Goal: Task Accomplishment & Management: Complete application form

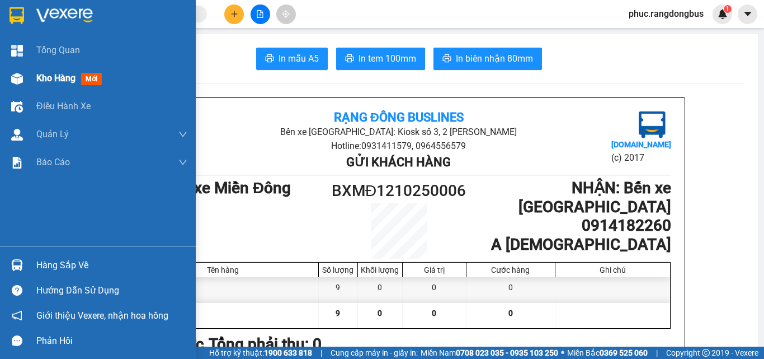
click at [82, 83] on div "Kho hàng mới" at bounding box center [71, 78] width 70 height 14
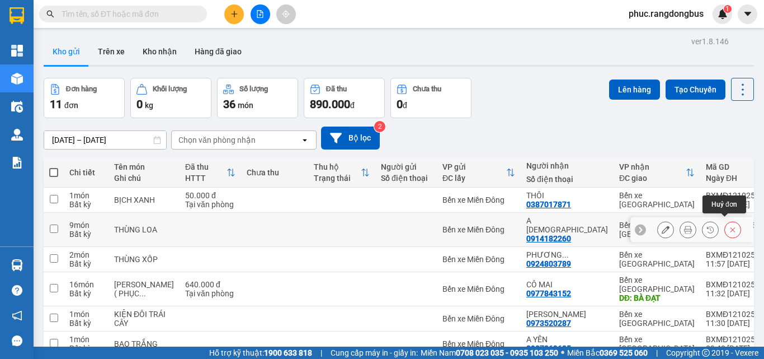
click at [727, 231] on button at bounding box center [733, 230] width 16 height 20
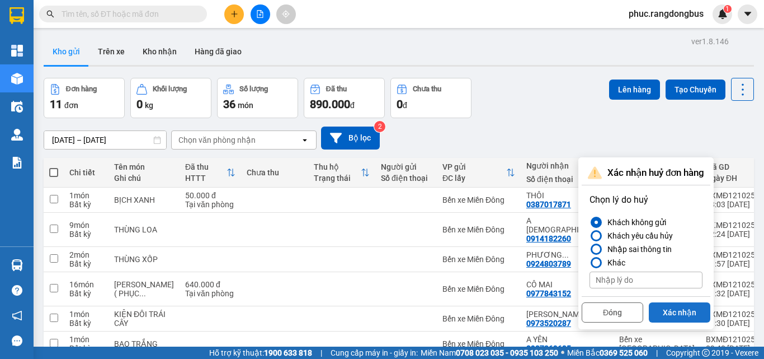
click at [686, 311] on button "Xác nhận" at bounding box center [680, 312] width 62 height 20
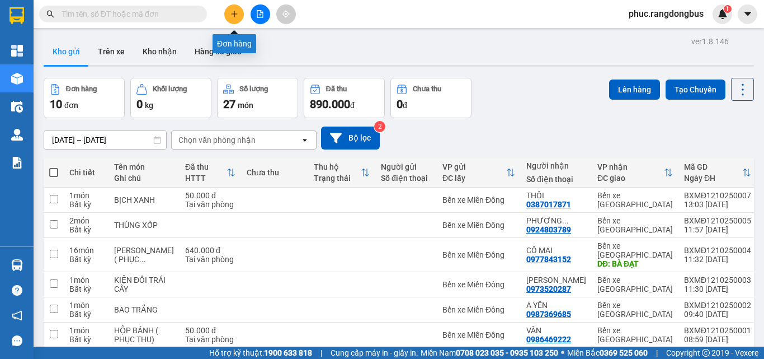
click at [234, 13] on icon "plus" at bounding box center [234, 14] width 1 height 6
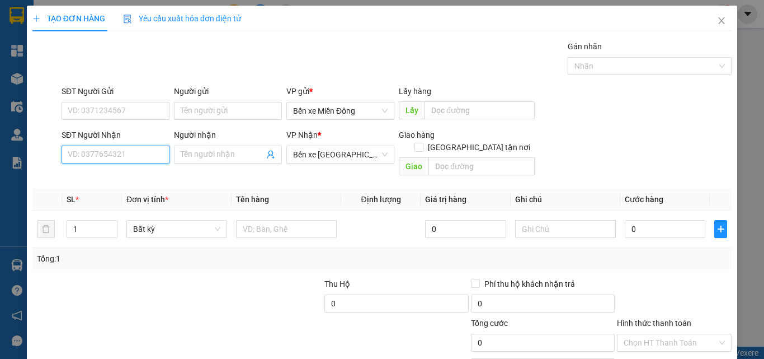
click at [95, 157] on input "SĐT Người Nhận" at bounding box center [116, 154] width 108 height 18
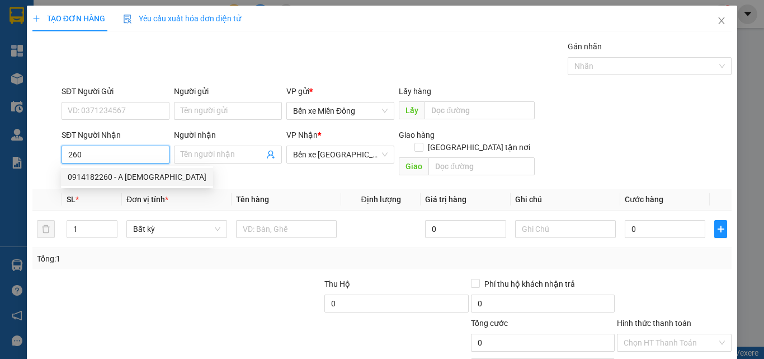
click at [134, 170] on div "0914182260 - A [DEMOGRAPHIC_DATA]" at bounding box center [137, 177] width 152 height 18
type input "0914182260"
type input "A [DEMOGRAPHIC_DATA]"
type input "200.000"
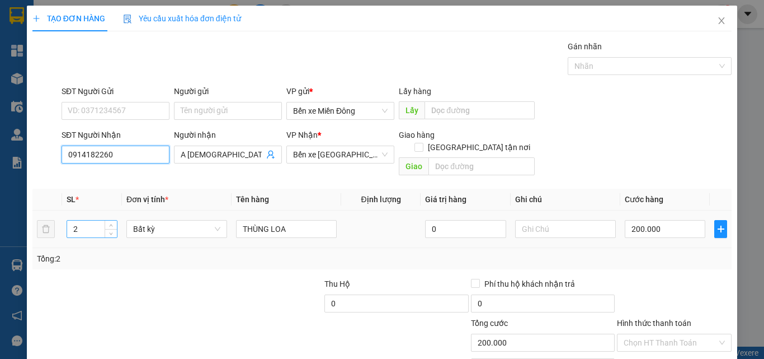
type input "0914182260"
click at [87, 220] on input "2" at bounding box center [92, 228] width 50 height 17
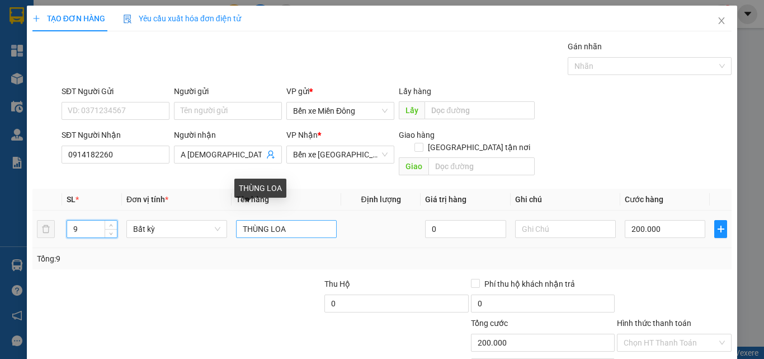
type input "9"
click at [238, 220] on input "THÙNG LOA" at bounding box center [286, 229] width 101 height 18
type input "0"
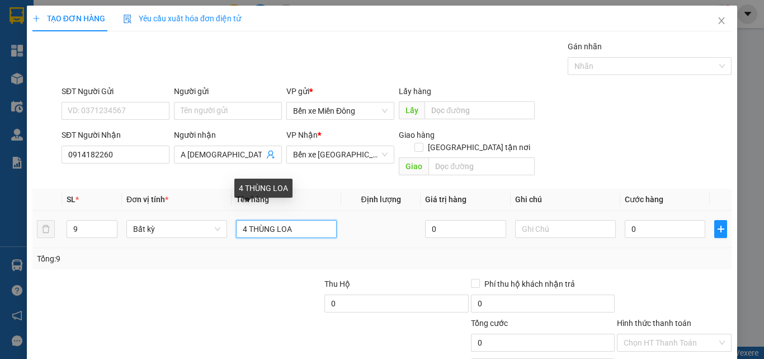
click at [300, 220] on input "4 THÙNG LOA" at bounding box center [286, 229] width 101 height 18
type input "4 THÙNG LOA, 5T GIẤY"
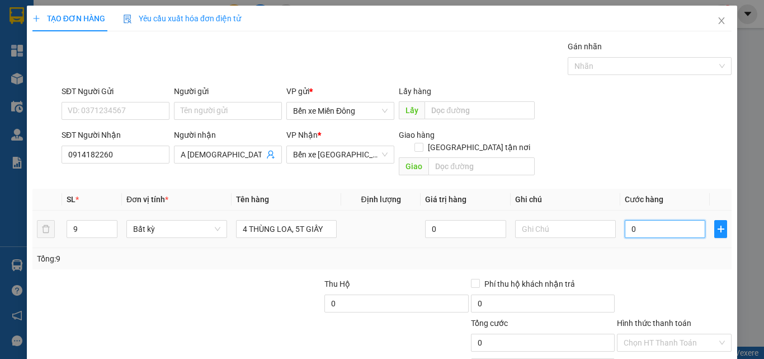
click at [650, 220] on input "0" at bounding box center [665, 229] width 81 height 18
type input "9"
type input "90"
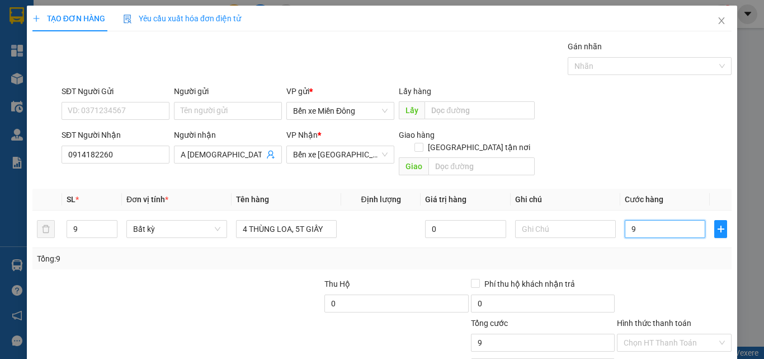
type input "90"
type input "900"
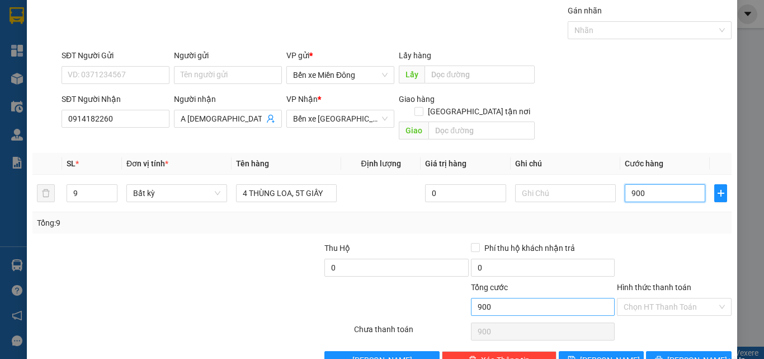
scroll to position [55, 0]
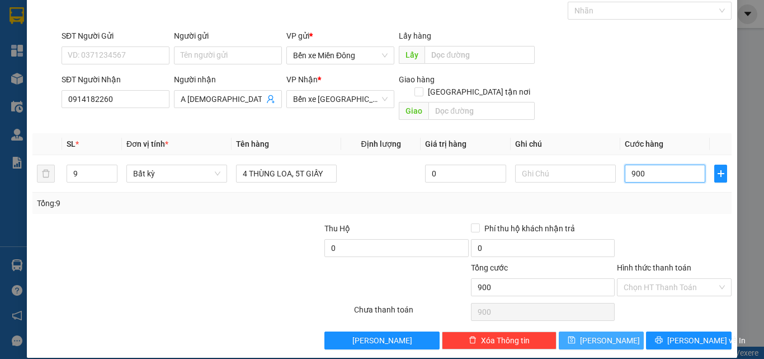
type input "900"
type input "900.000"
click at [605, 334] on span "[PERSON_NAME]" at bounding box center [610, 340] width 60 height 12
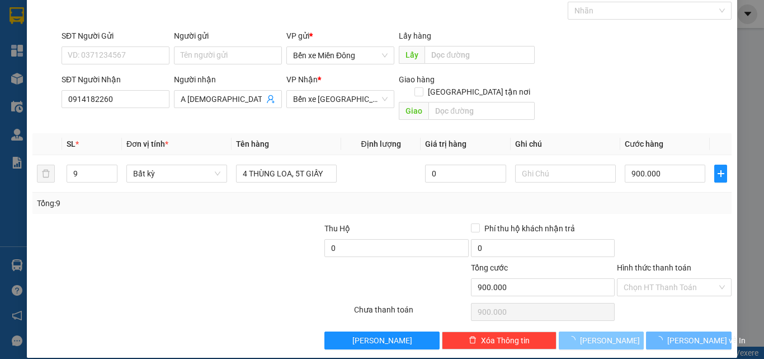
type input "0"
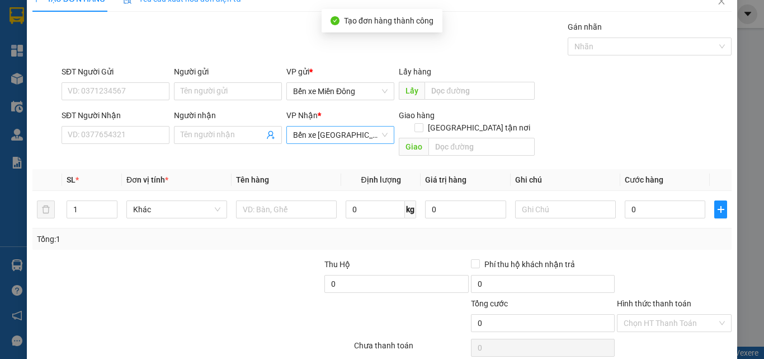
scroll to position [0, 0]
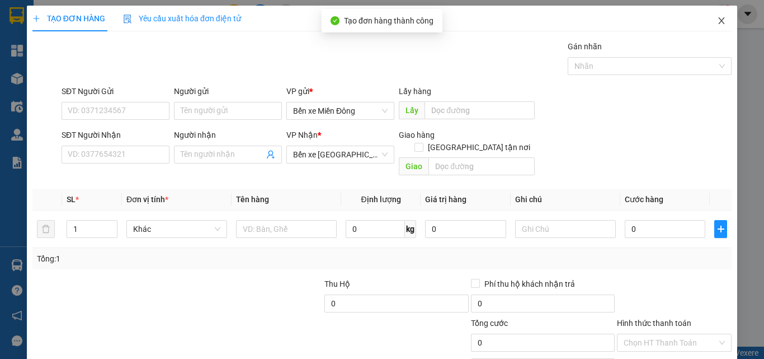
click at [719, 20] on span "Close" at bounding box center [721, 21] width 31 height 31
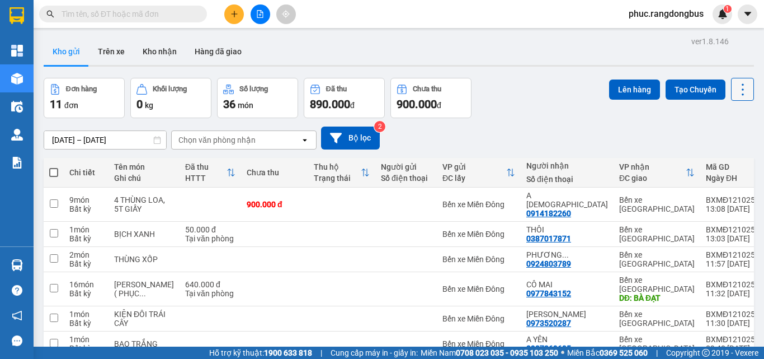
click at [735, 88] on icon at bounding box center [743, 90] width 16 height 16
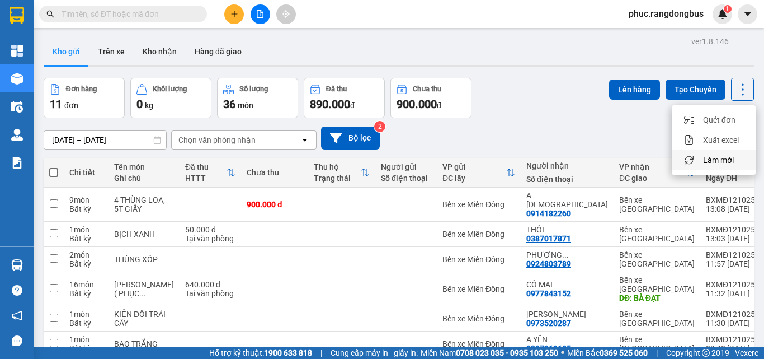
click at [727, 164] on span "Làm mới" at bounding box center [718, 159] width 31 height 11
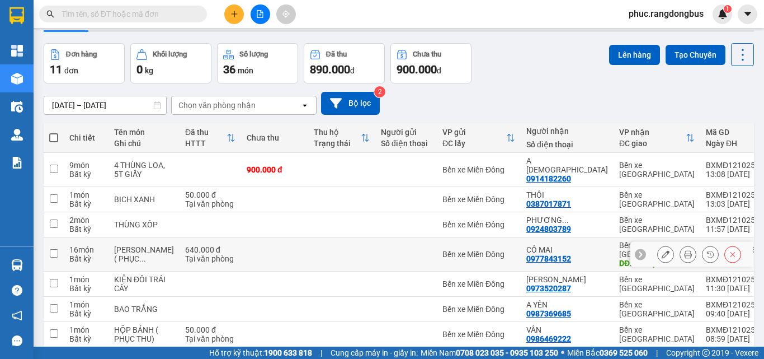
scroll to position [20, 0]
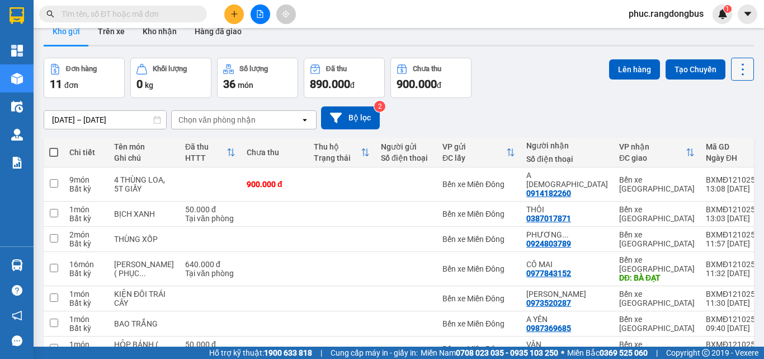
click at [741, 71] on icon at bounding box center [743, 70] width 16 height 16
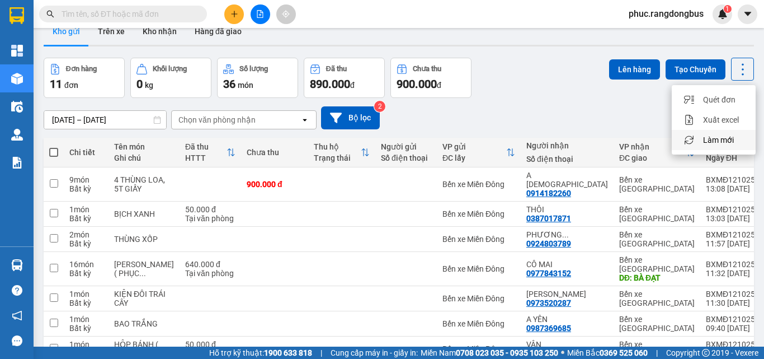
click at [724, 137] on span "Làm mới" at bounding box center [718, 139] width 31 height 11
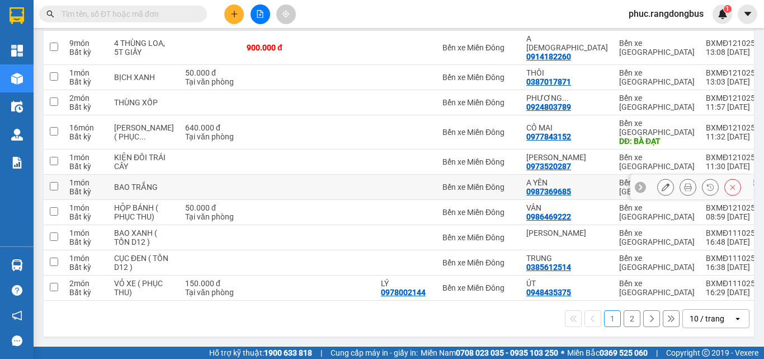
scroll to position [188, 0]
click at [624, 319] on button "2" at bounding box center [632, 318] width 17 height 17
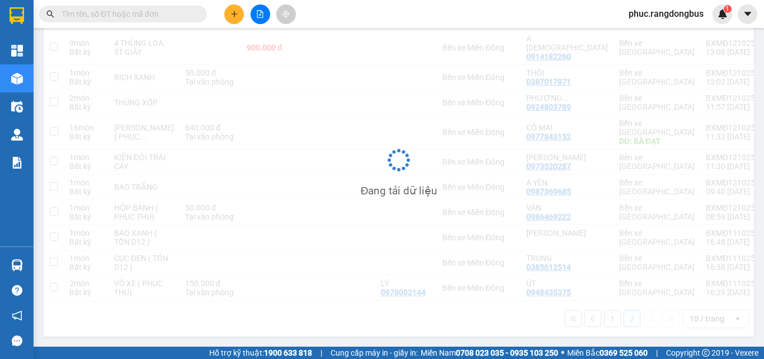
scroll to position [51, 0]
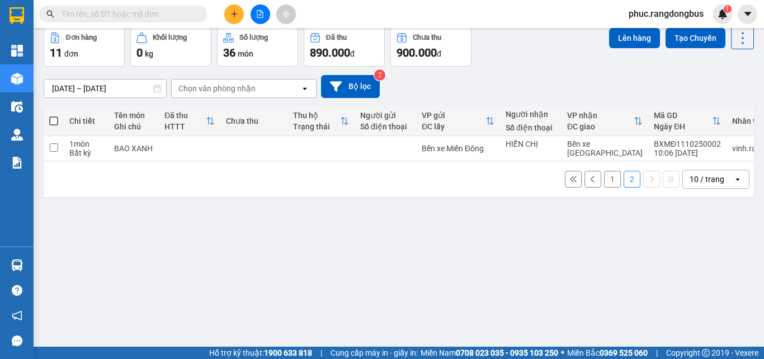
click at [604, 184] on button "1" at bounding box center [612, 179] width 17 height 17
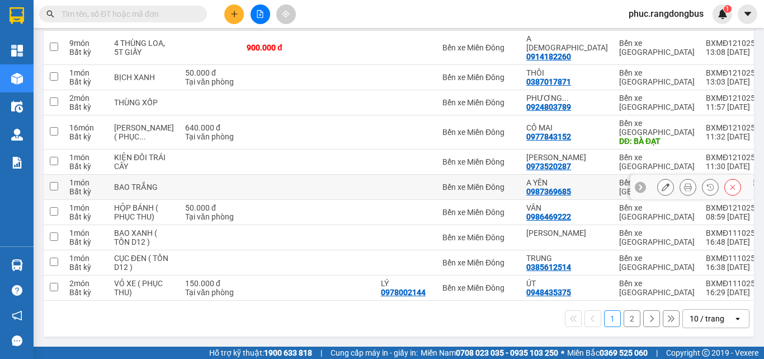
scroll to position [0, 0]
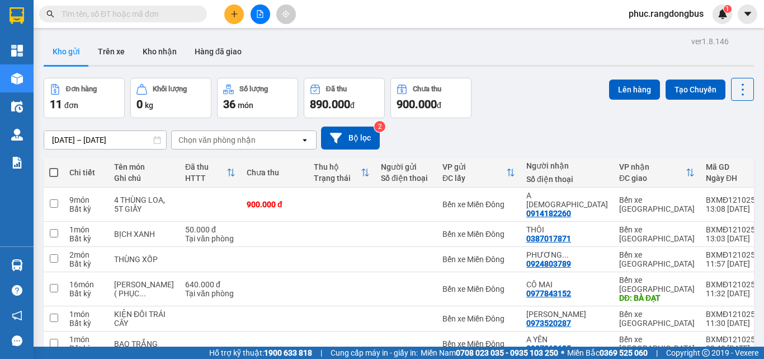
click at [237, 14] on icon "plus" at bounding box center [234, 13] width 6 height 1
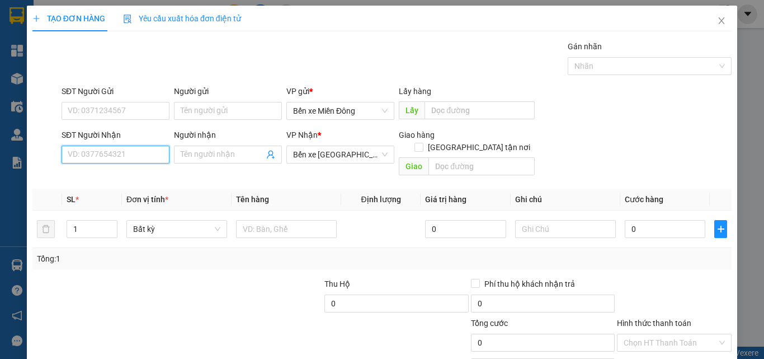
click at [121, 159] on input "SĐT Người Nhận" at bounding box center [116, 154] width 108 height 18
click at [98, 175] on div "0835229312 - LÂM" at bounding box center [114, 177] width 93 height 12
type input "0835229312"
type input "LÂM"
type input "[PERSON_NAME]"
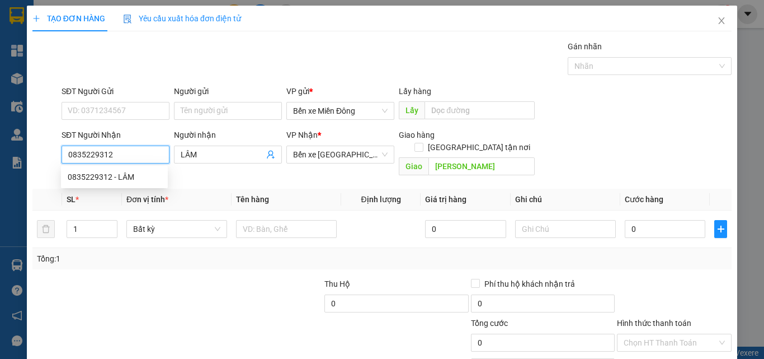
type input "200.000"
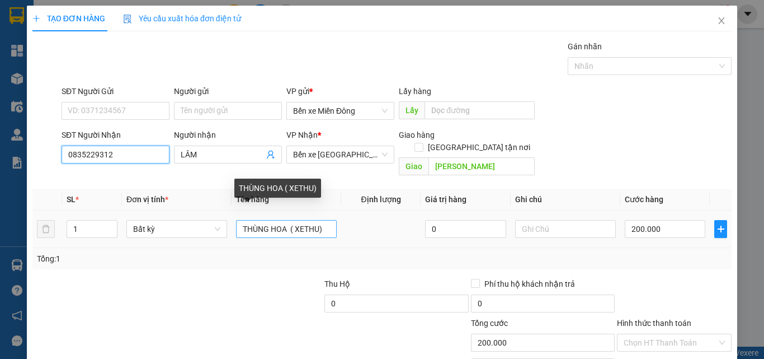
type input "0835229312"
click at [304, 220] on input "THÙNG HOA ( XETHU)" at bounding box center [286, 229] width 101 height 18
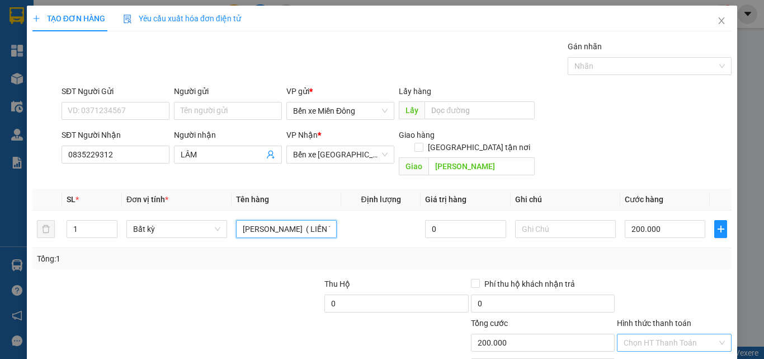
type input "[PERSON_NAME] ( LIẾN THU)"
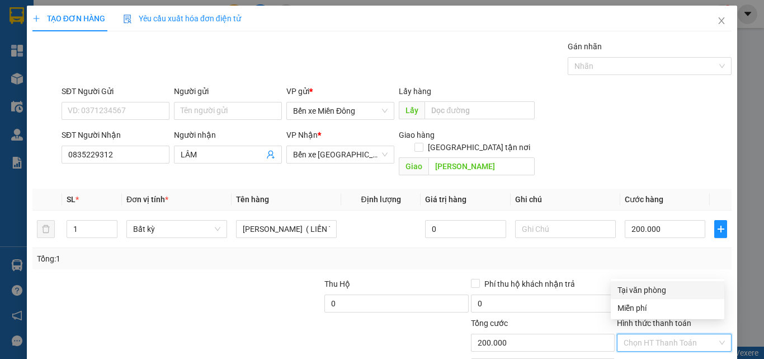
click at [629, 334] on input "Hình thức thanh toán" at bounding box center [670, 342] width 93 height 17
click at [628, 284] on div "Tại văn phòng" at bounding box center [668, 290] width 100 height 12
type input "0"
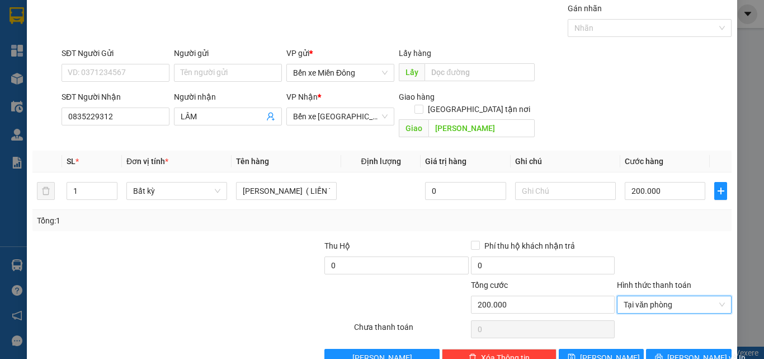
scroll to position [55, 0]
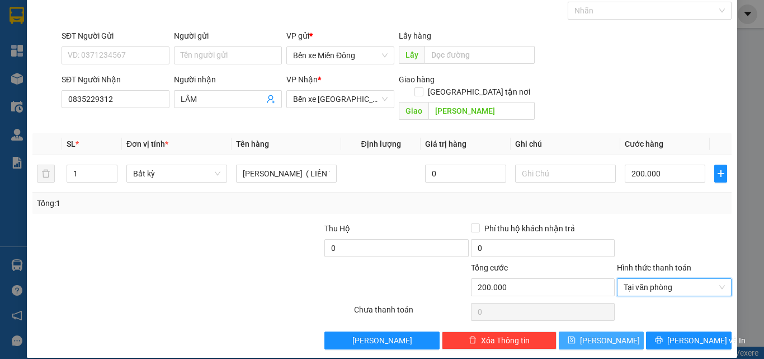
click at [590, 332] on button "[PERSON_NAME]" at bounding box center [602, 340] width 86 height 18
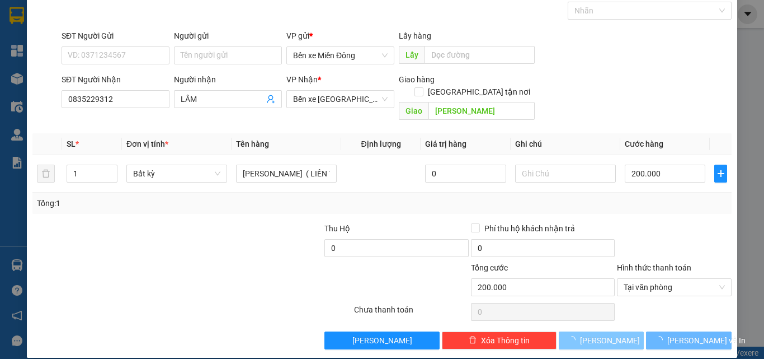
type input "0"
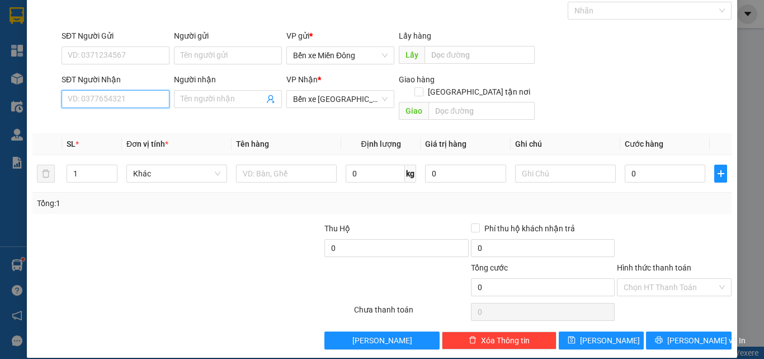
click at [141, 92] on input "SĐT Người Nhận" at bounding box center [116, 99] width 108 height 18
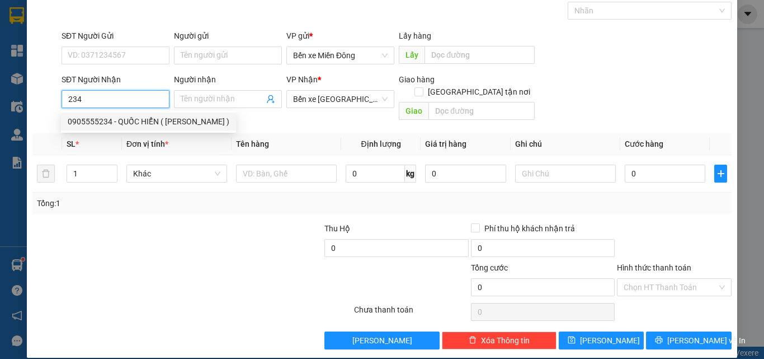
click at [137, 119] on div "0905555234 - QUỐC HIỂN ( [PERSON_NAME] )" at bounding box center [149, 121] width 162 height 12
type input "0905555234"
type input "QUỐC HIỂN ( [PERSON_NAME] )"
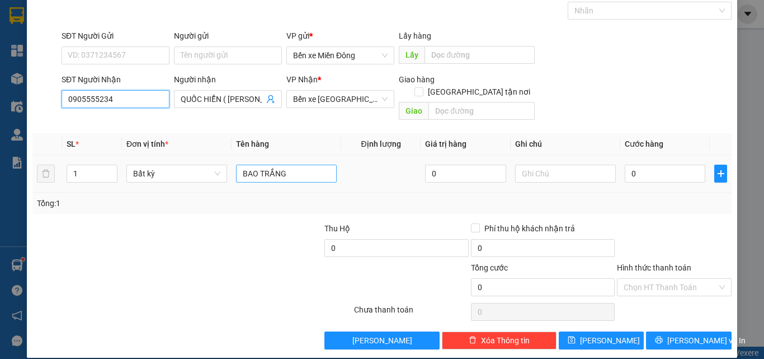
type input "0905555234"
click at [304, 165] on input "BAO TRẮNG" at bounding box center [286, 173] width 101 height 18
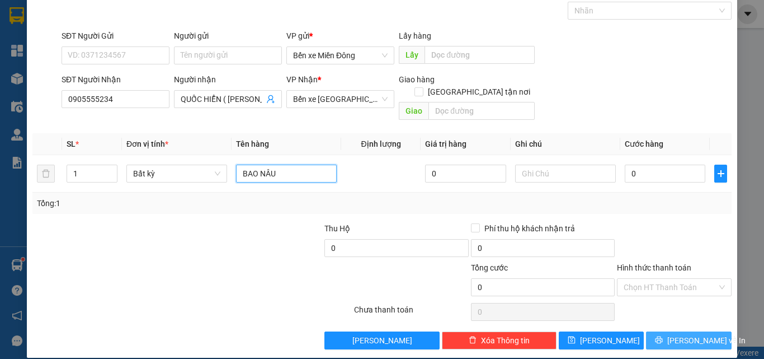
type input "BAO NÂU"
click at [713, 331] on button "[PERSON_NAME] và In" at bounding box center [689, 340] width 86 height 18
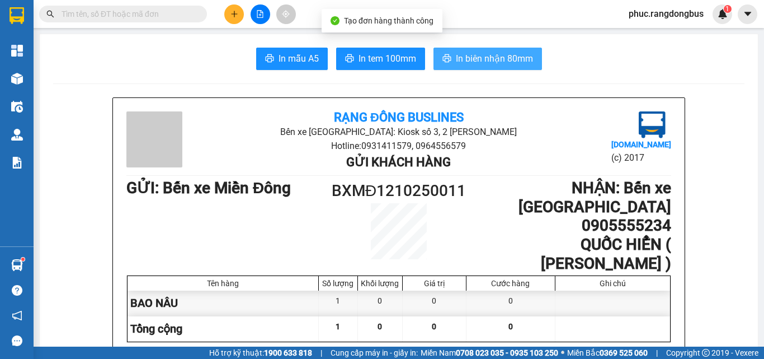
click at [498, 60] on span "In biên nhận 80mm" at bounding box center [494, 58] width 77 height 14
